Goal: Task Accomplishment & Management: Manage account settings

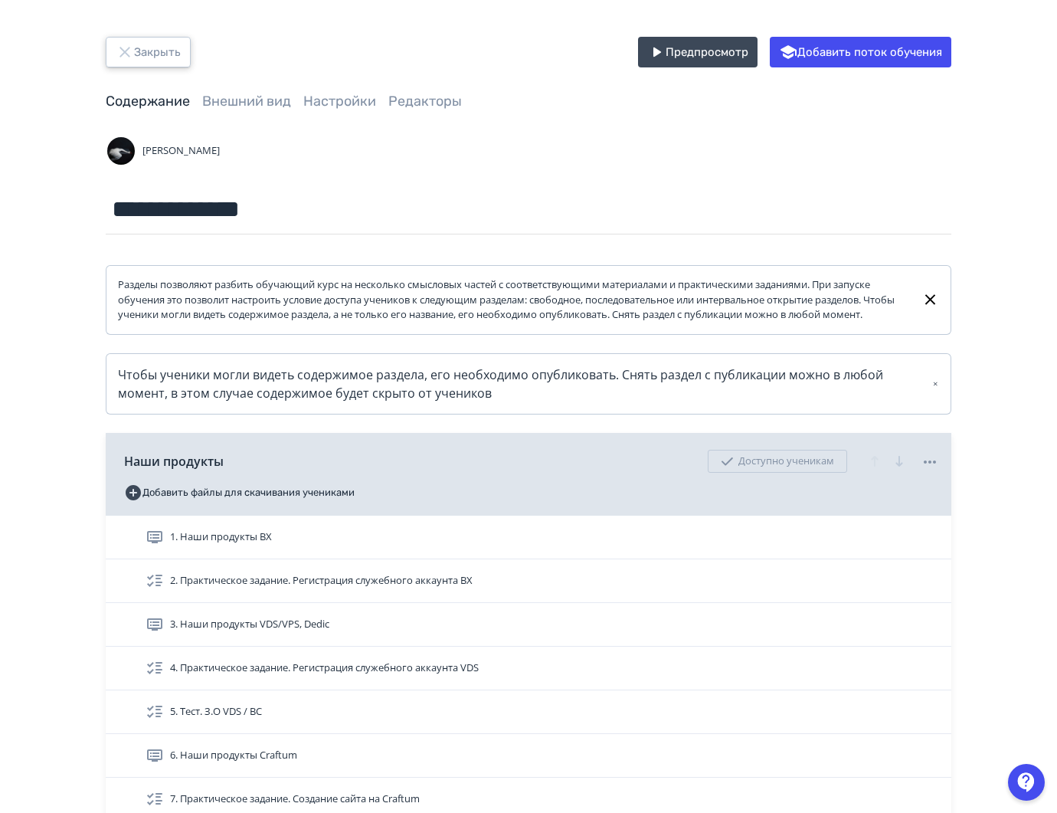
click at [165, 61] on button "Закрыть" at bounding box center [148, 52] width 85 height 31
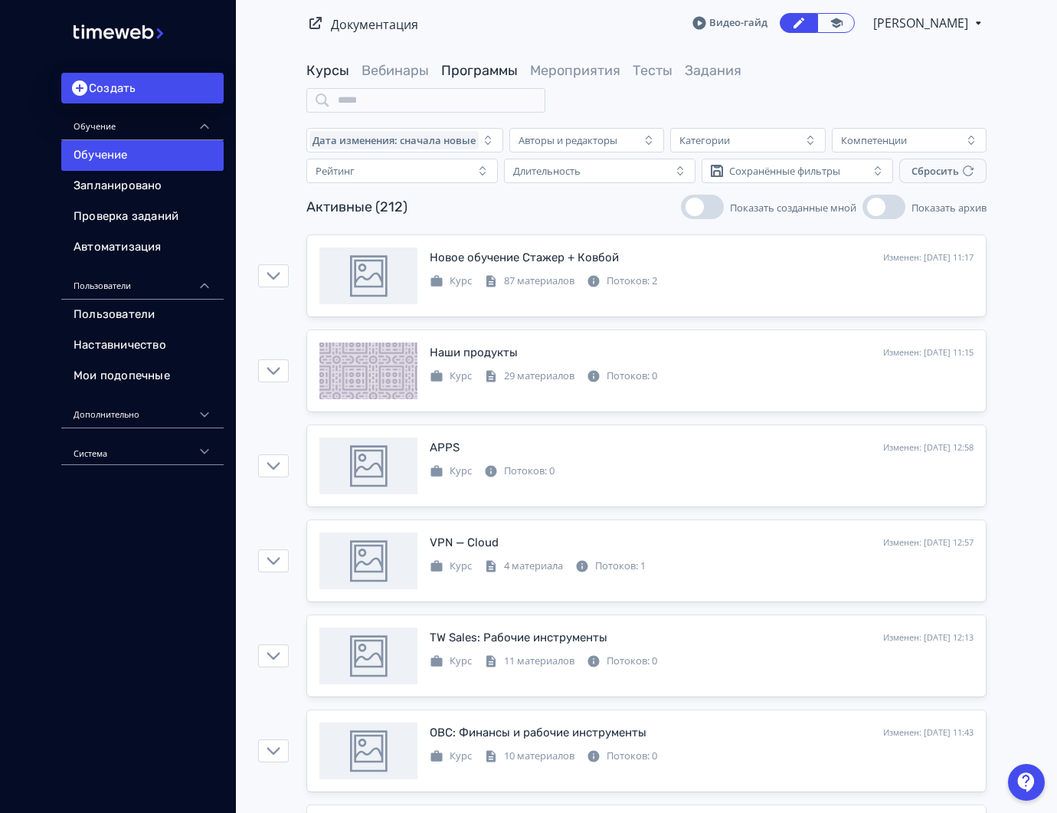
click at [493, 66] on link "Программы" at bounding box center [479, 70] width 77 height 17
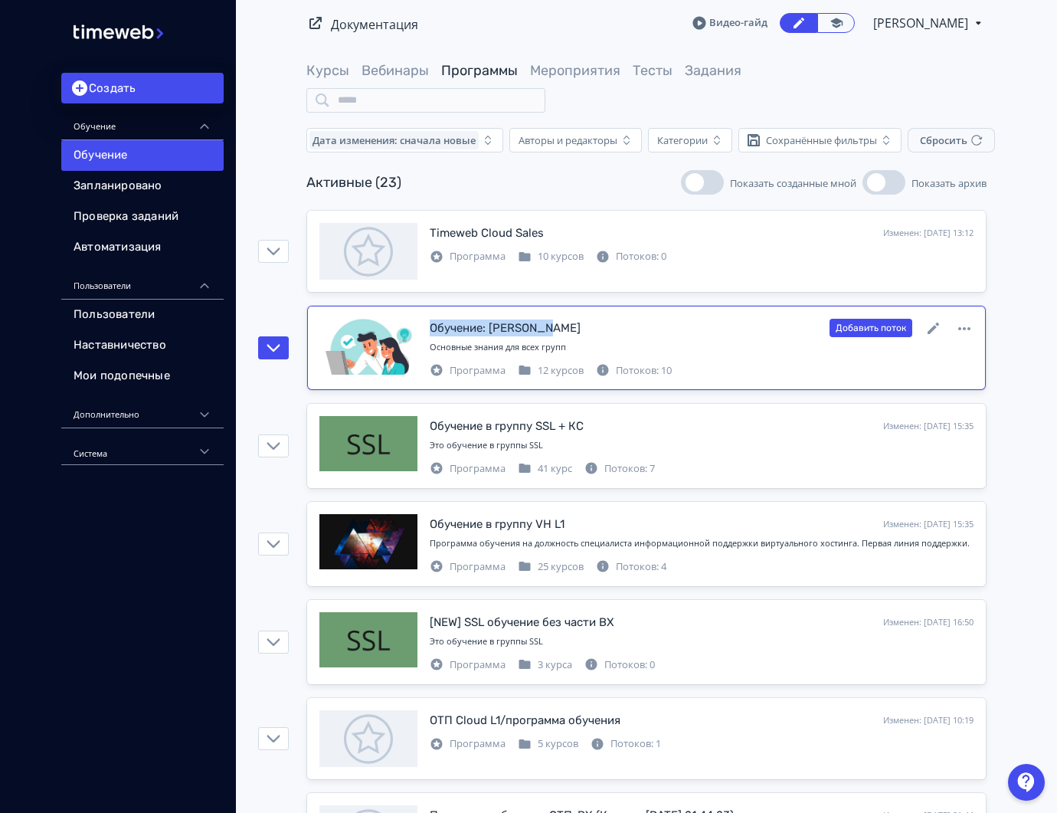
drag, startPoint x: 420, startPoint y: 326, endPoint x: 575, endPoint y: 323, distance: 154.7
click at [575, 323] on div "Обучение: Стажер VH Изменен: [DATE] 15:35 Добавить поток Основные знания для вс…" at bounding box center [646, 348] width 654 height 60
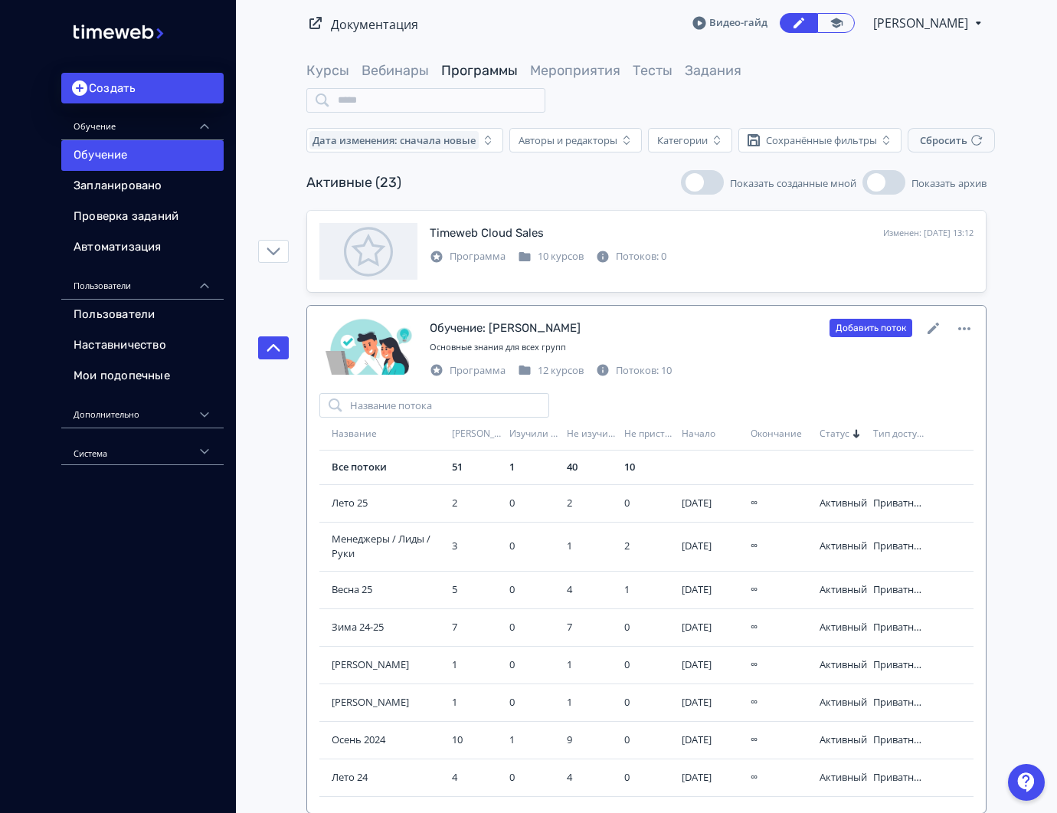
click at [721, 339] on div "Обучение: Стажер VH Изменен: [DATE] 15:35 Добавить поток Основные знания для вс…" at bounding box center [702, 348] width 544 height 60
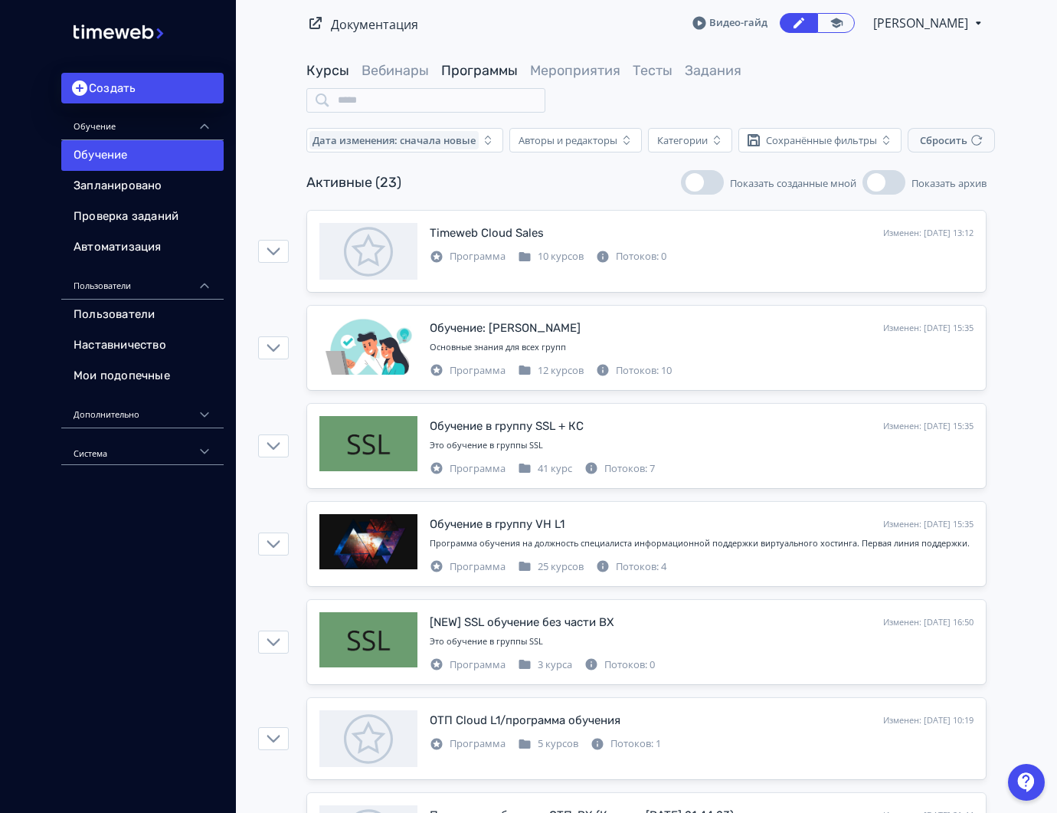
click at [322, 70] on link "Курсы" at bounding box center [327, 70] width 43 height 17
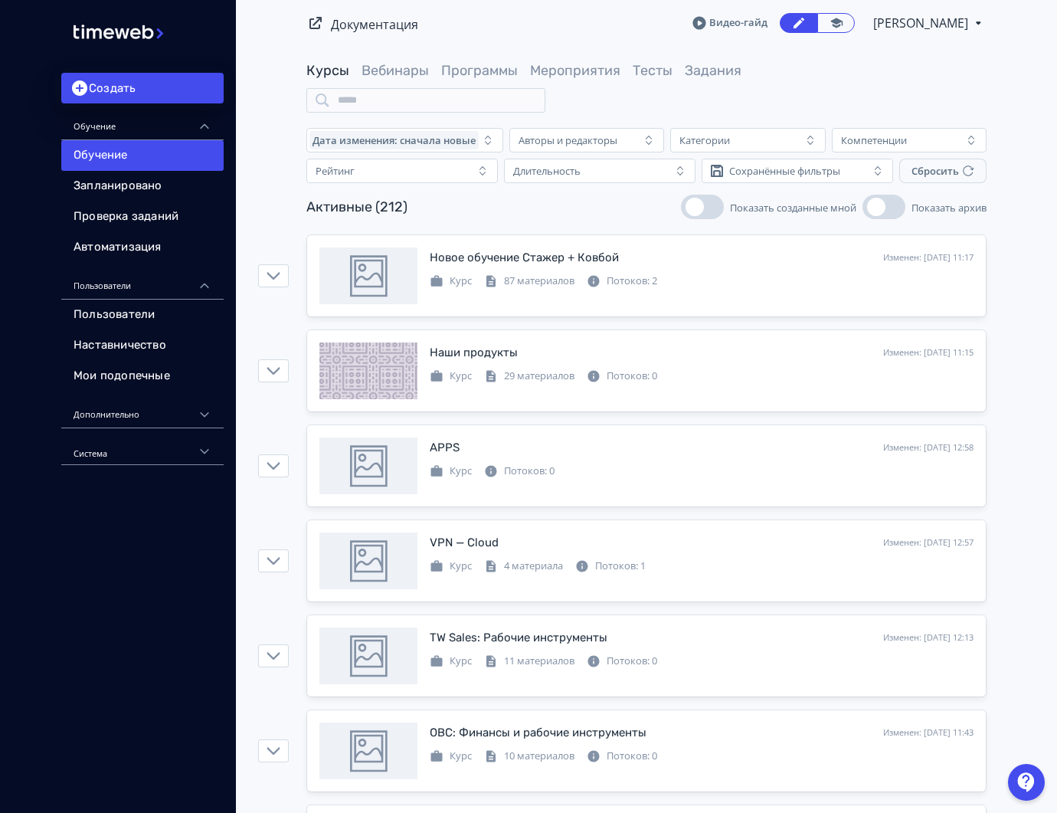
click at [494, 82] on div "Курсы Вебинары Программы Мероприятия Тесты Задания" at bounding box center [646, 86] width 680 height 51
click at [485, 64] on link "Программы" at bounding box center [479, 70] width 77 height 17
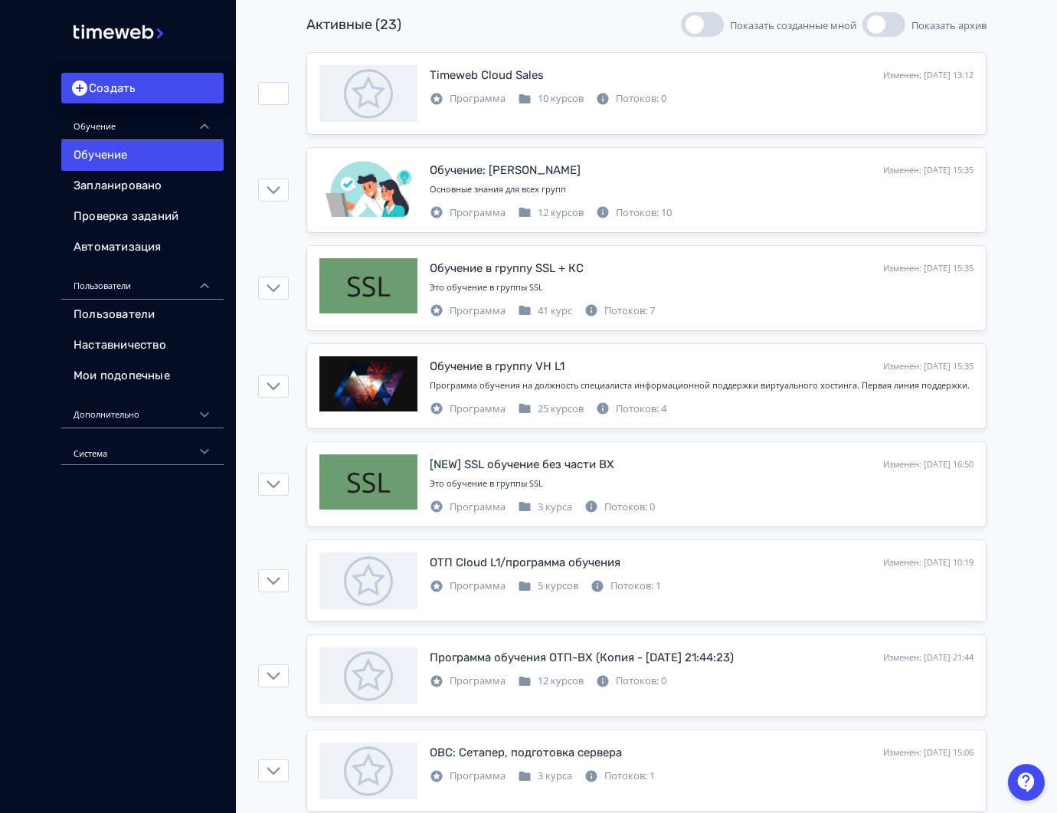
scroll to position [155, 0]
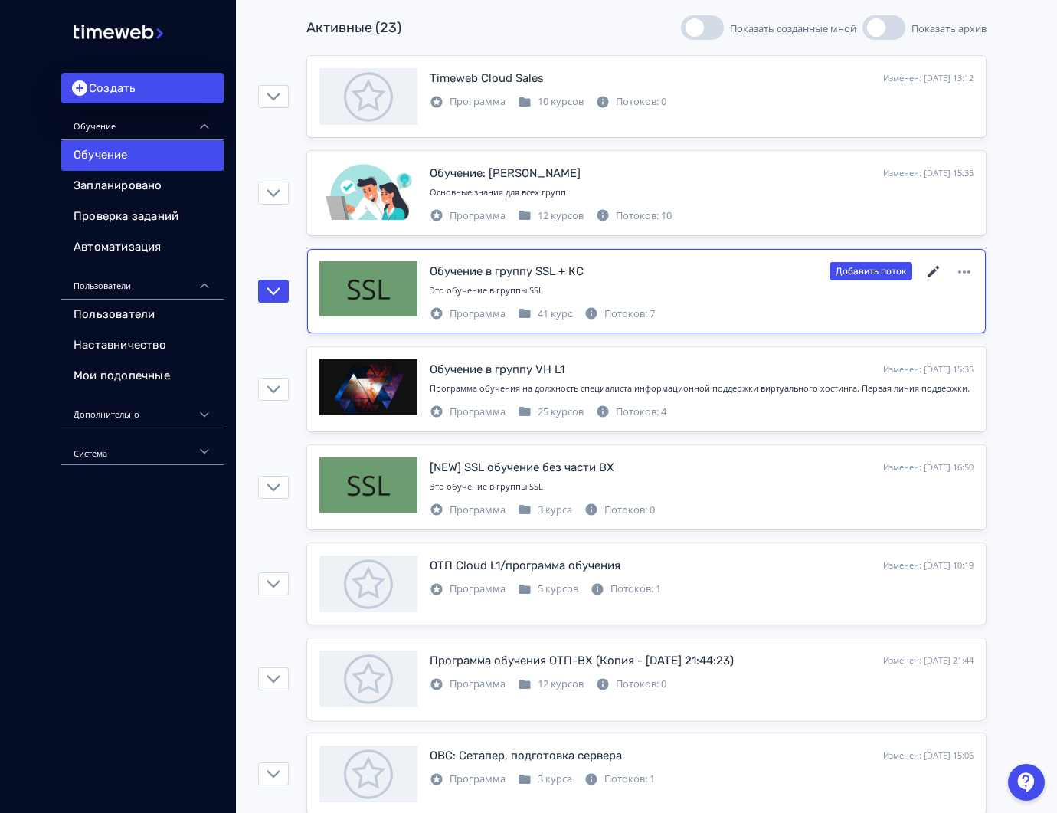
click at [931, 273] on icon at bounding box center [933, 271] width 11 height 11
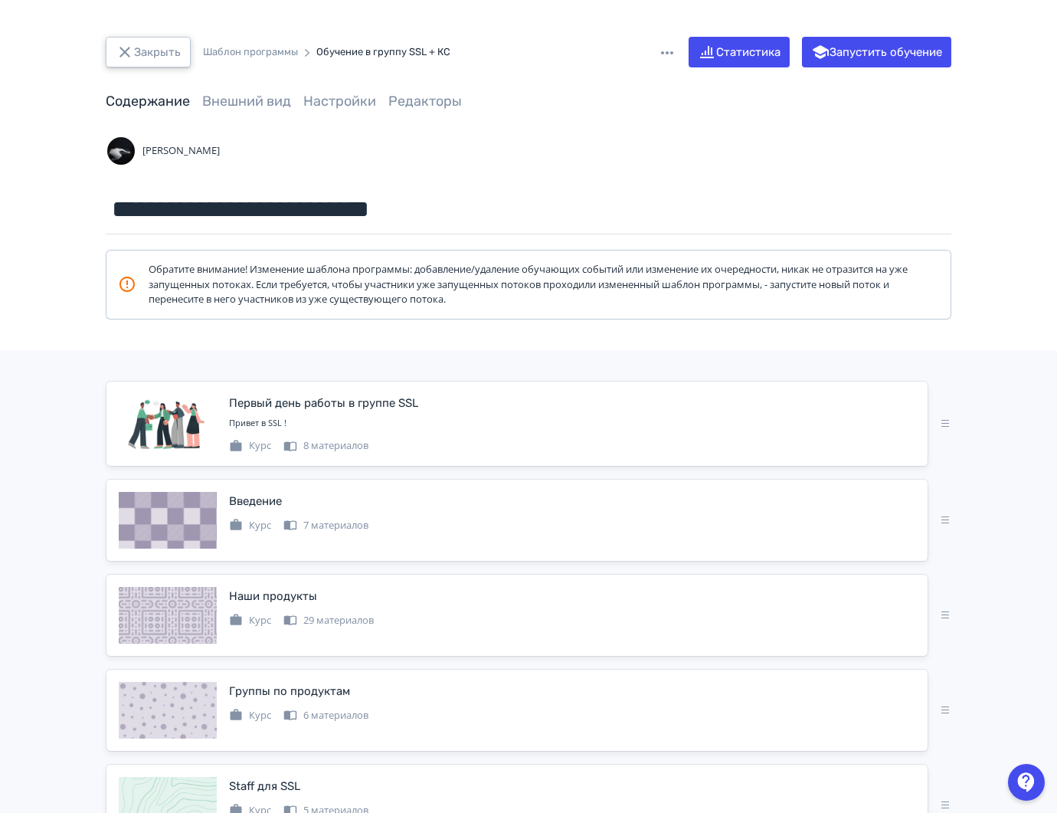
click at [157, 46] on button "Закрыть" at bounding box center [148, 52] width 85 height 31
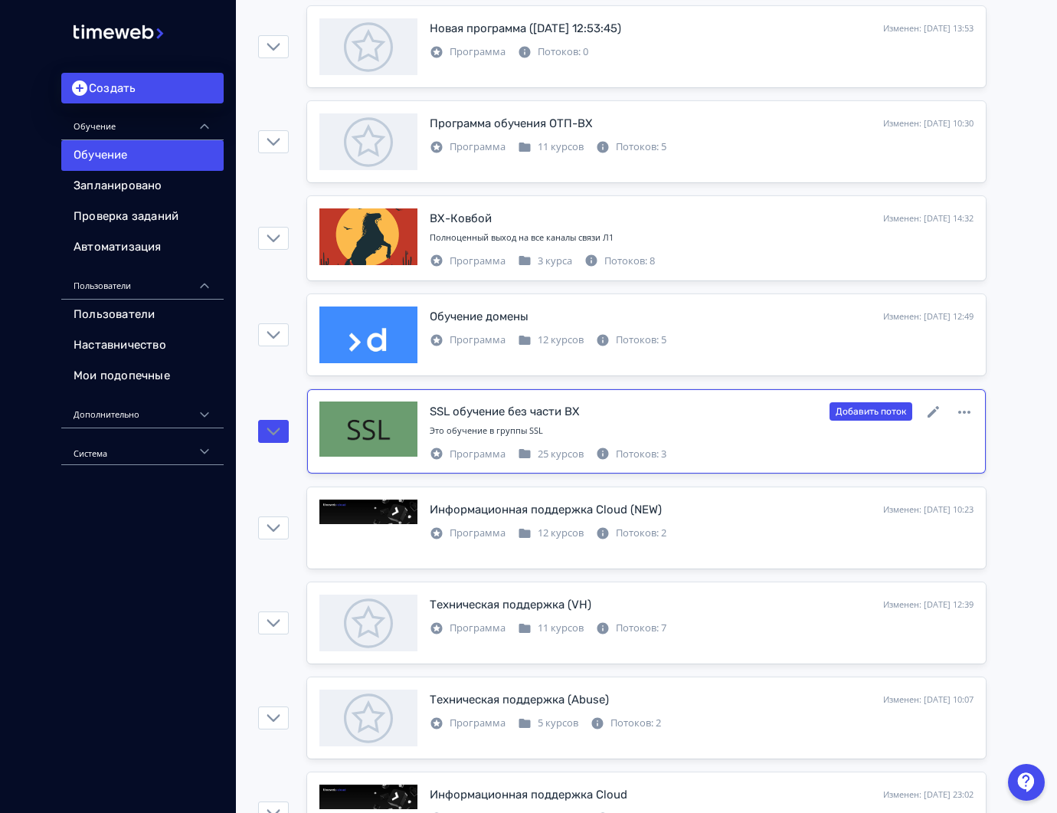
scroll to position [1565, 0]
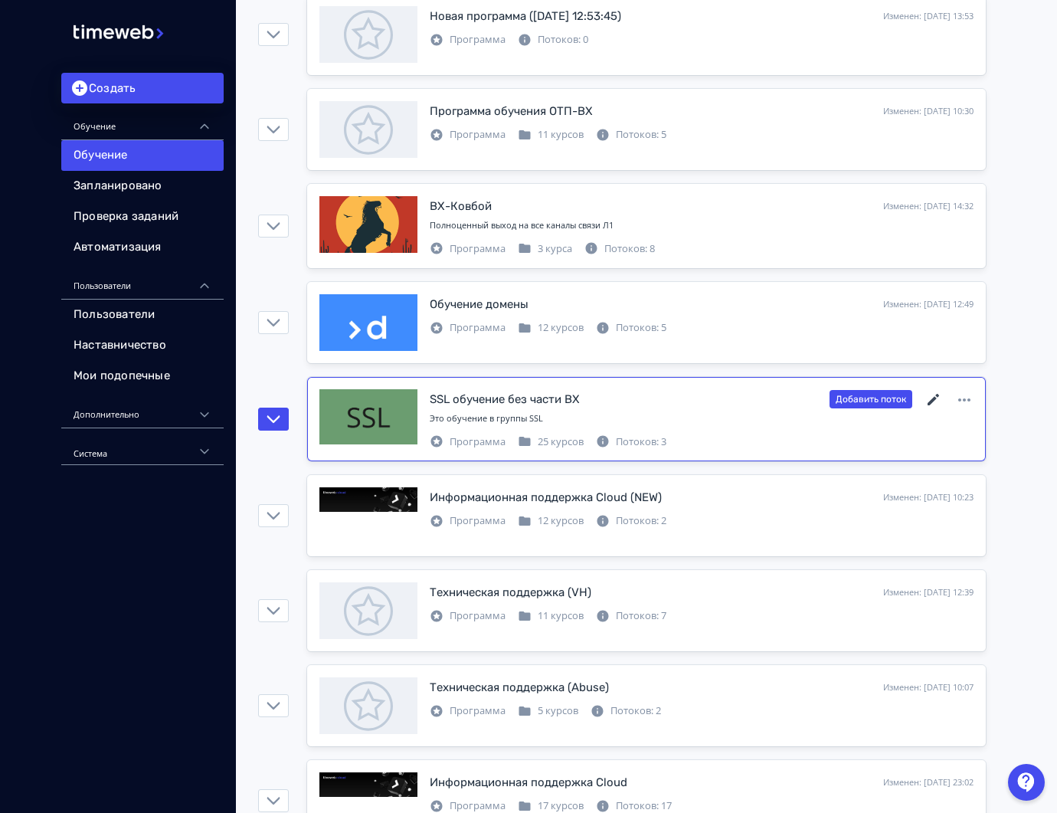
click at [931, 401] on icon at bounding box center [934, 400] width 18 height 18
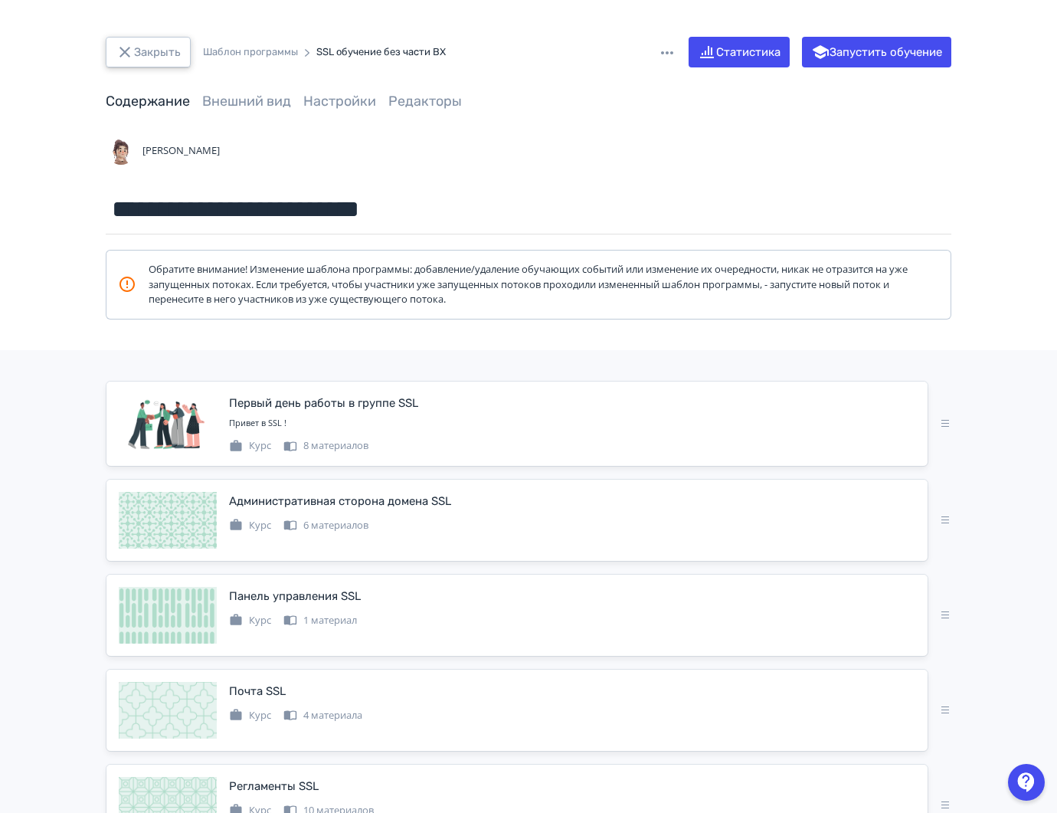
click at [158, 61] on button "Закрыть" at bounding box center [148, 52] width 85 height 31
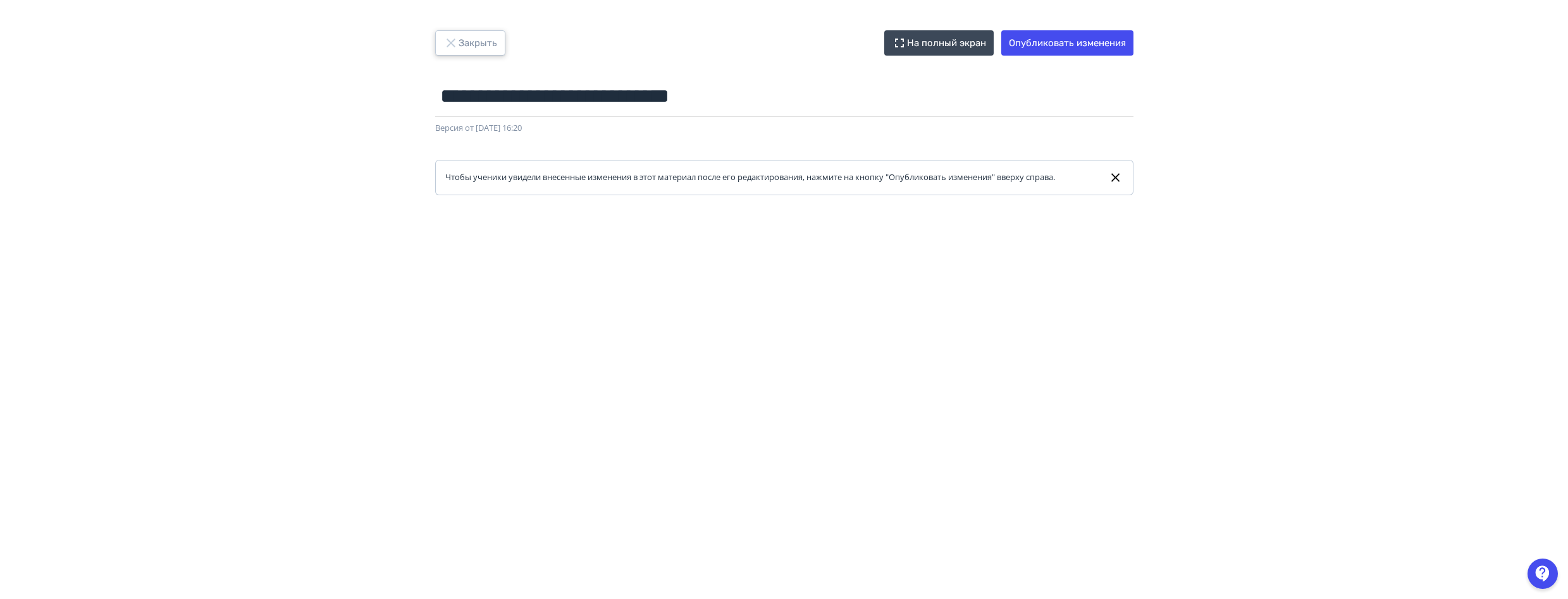
click at [490, 37] on button "Закрыть" at bounding box center [470, 43] width 70 height 26
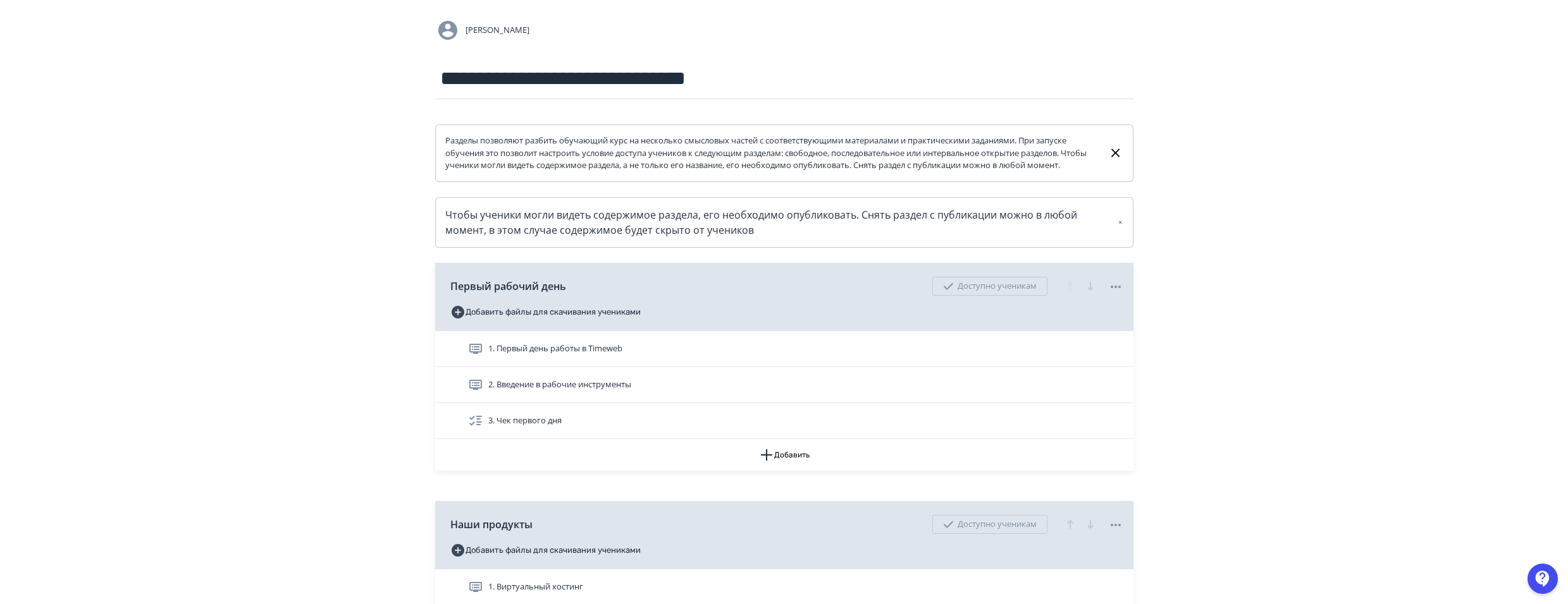
scroll to position [190, 0]
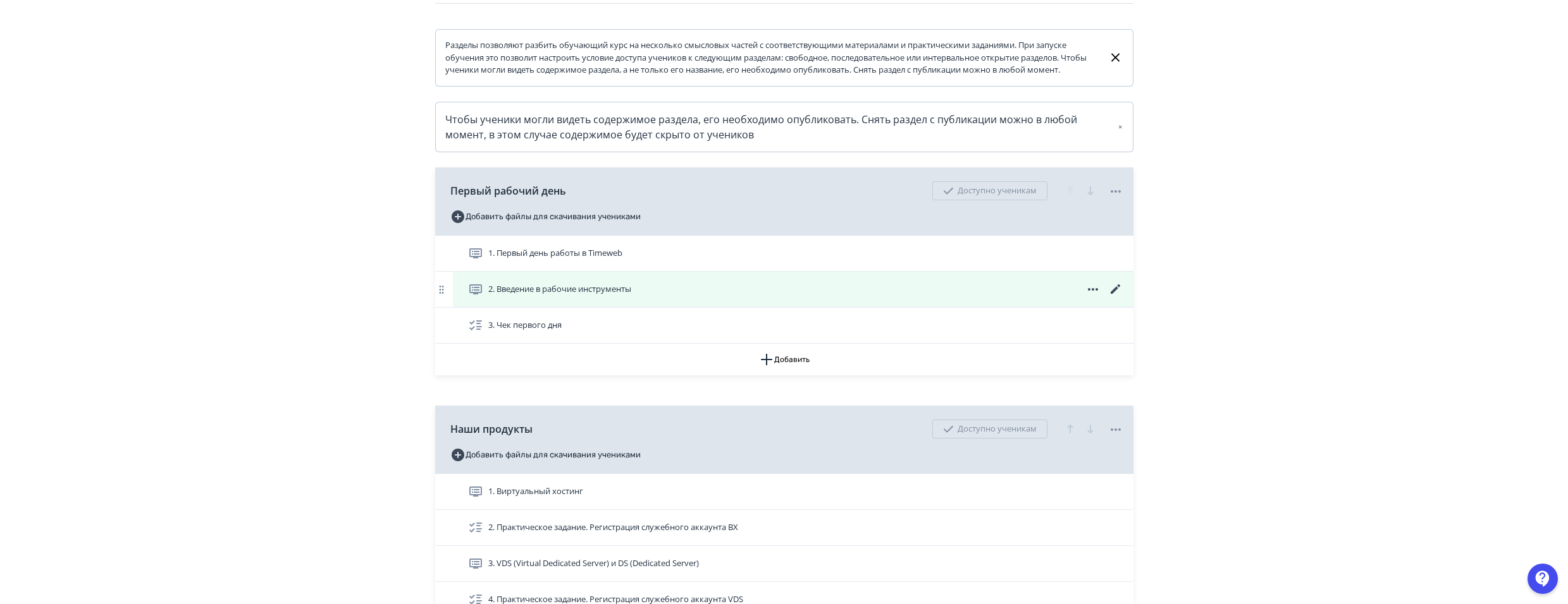
click at [1116, 294] on icon at bounding box center [1114, 289] width 9 height 9
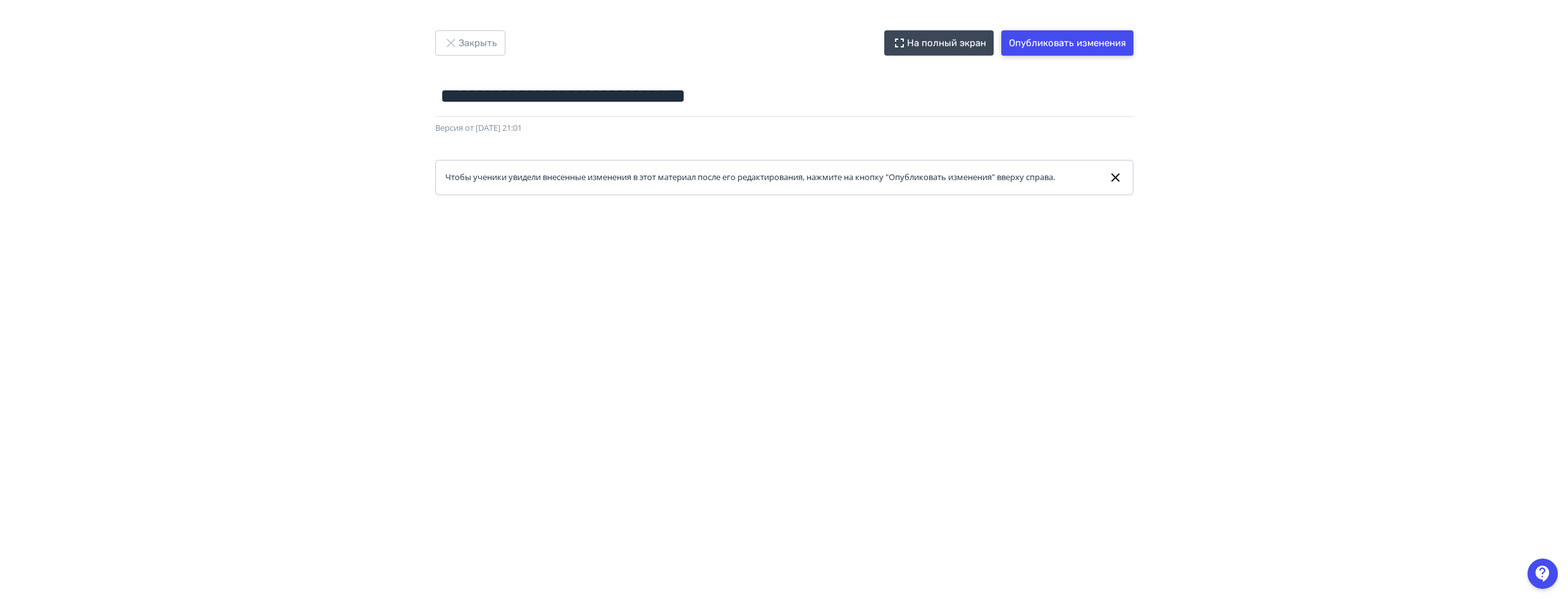
click at [1074, 47] on button "Опубликовать изменения" at bounding box center [1068, 43] width 132 height 26
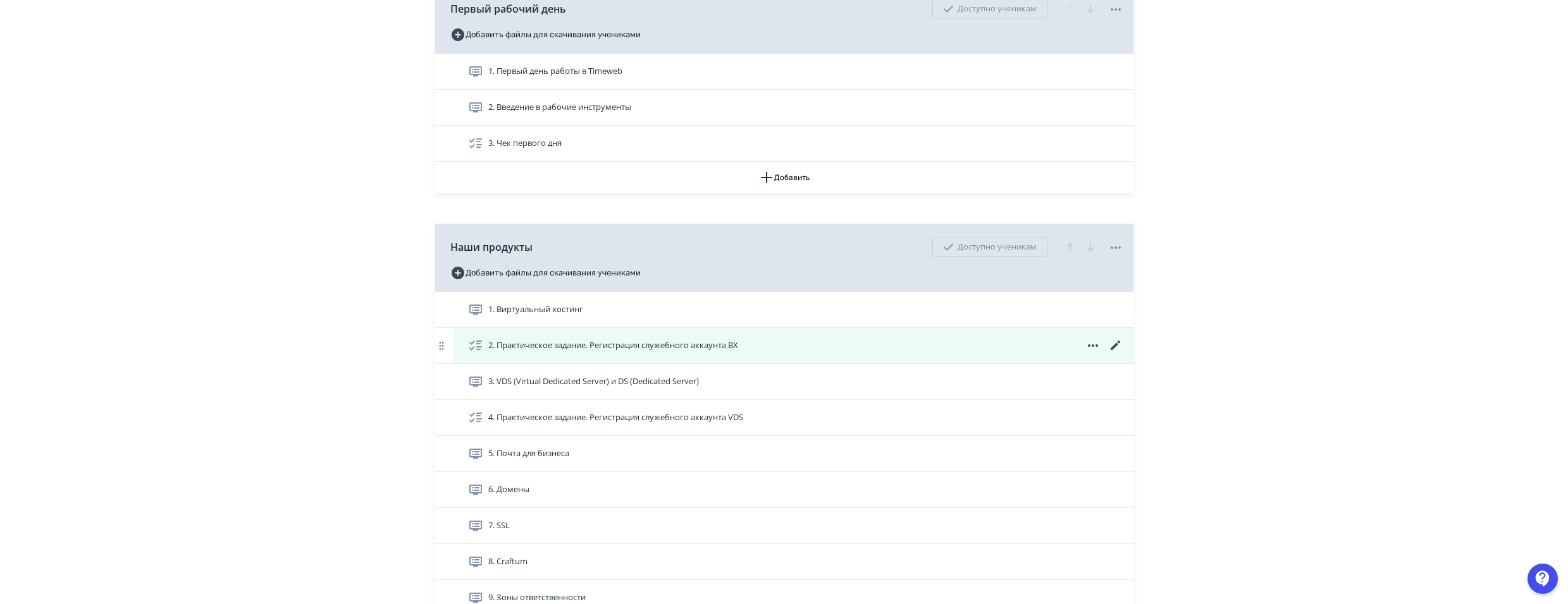
scroll to position [442, 0]
